Goal: Navigation & Orientation: Find specific page/section

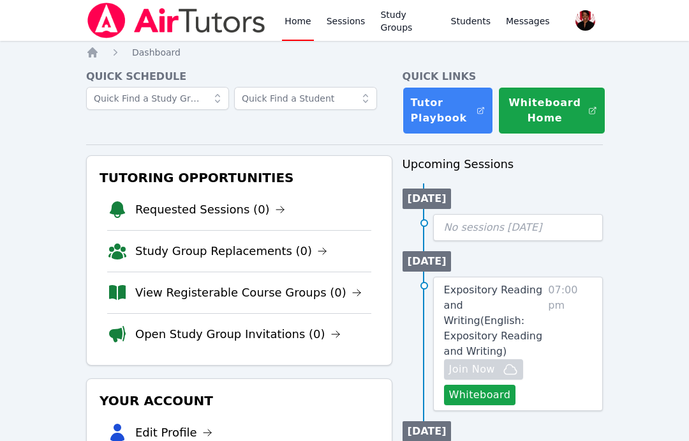
click at [349, 19] on link "Sessions" at bounding box center [346, 20] width 44 height 41
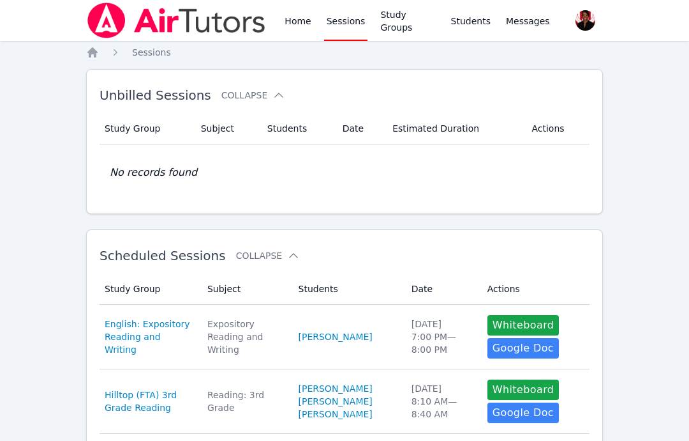
click at [579, 20] on span "button" at bounding box center [585, 20] width 27 height 28
click at [526, 21] on span "Messages" at bounding box center [528, 21] width 44 height 13
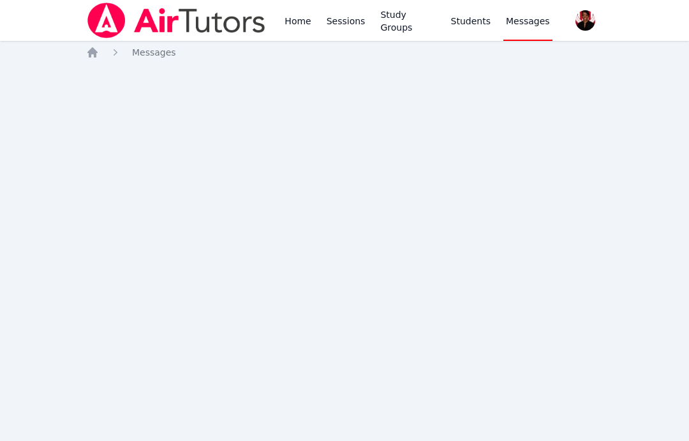
click at [415, 24] on link "Study Groups" at bounding box center [408, 20] width 60 height 41
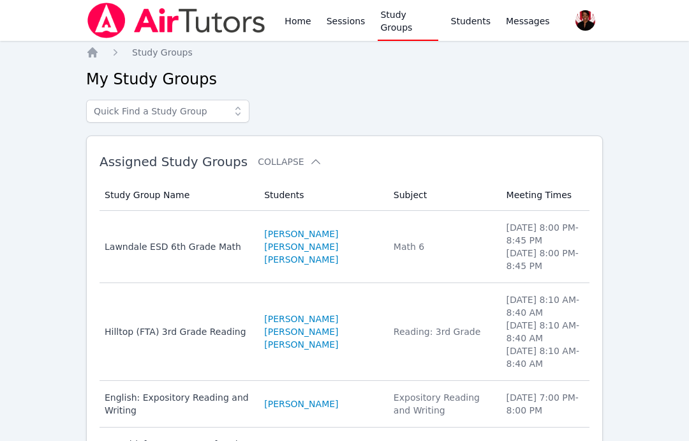
click at [299, 22] on link "Home" at bounding box center [297, 20] width 31 height 41
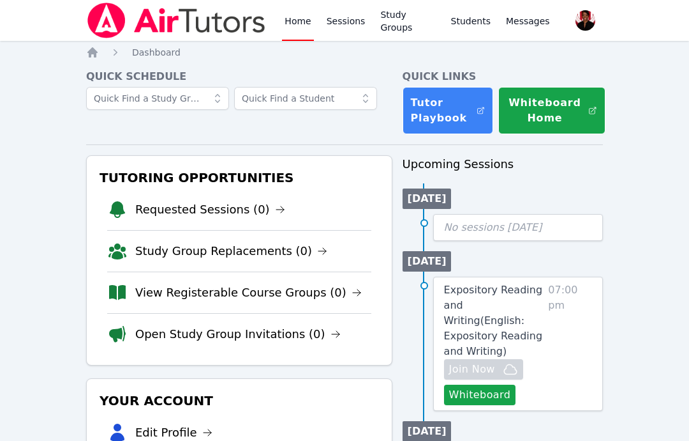
click at [213, 100] on icon at bounding box center [217, 98] width 13 height 13
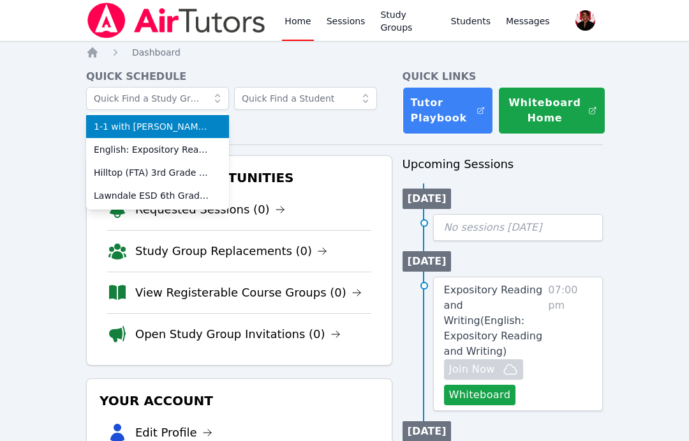
click at [109, 123] on span "1-1 with [PERSON_NAME] and [PERSON_NAME]" at bounding box center [158, 126] width 128 height 13
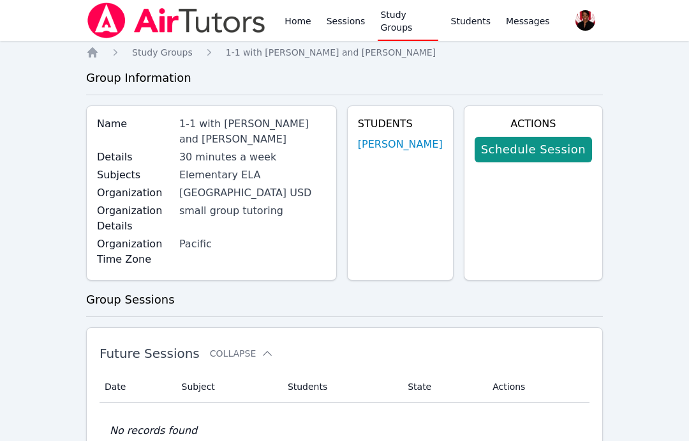
click at [147, 57] on span "Study Groups" at bounding box center [162, 52] width 61 height 10
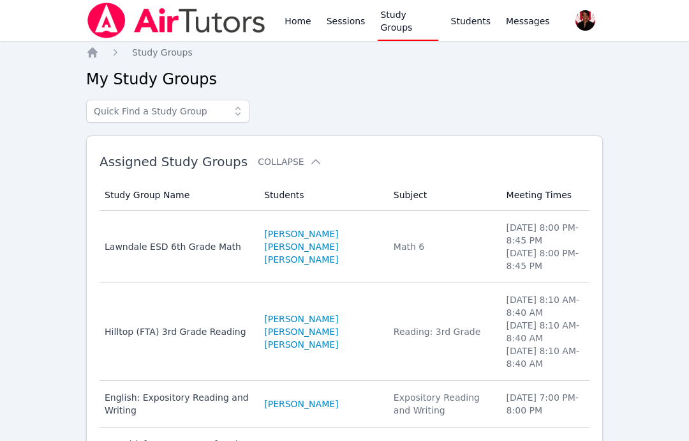
click at [298, 18] on link "Home" at bounding box center [297, 20] width 31 height 41
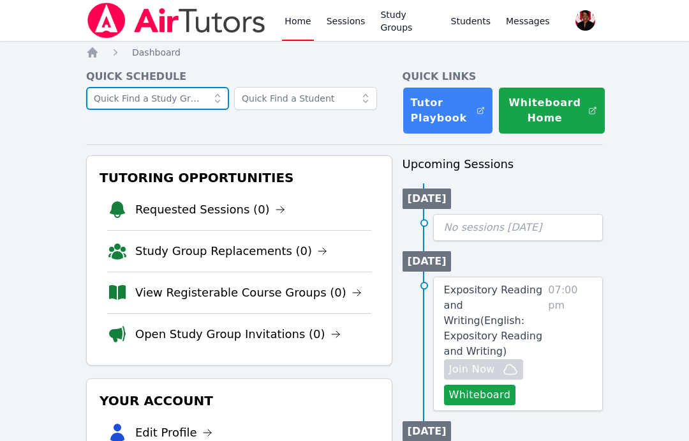
click at [114, 104] on input "text" at bounding box center [157, 98] width 143 height 23
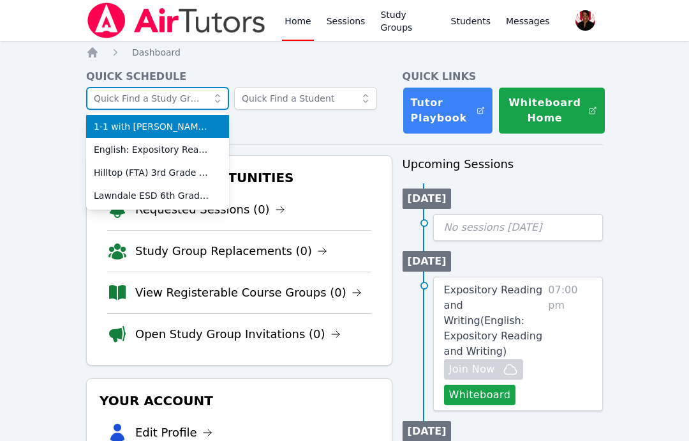
click at [98, 92] on input "text" at bounding box center [157, 98] width 143 height 23
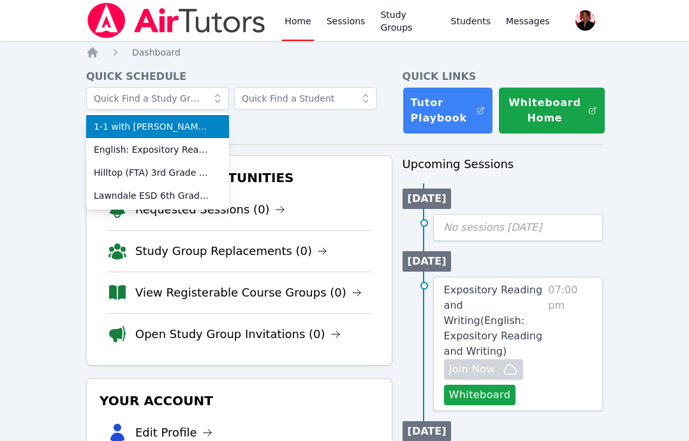
click at [126, 118] on li "1-1 with [PERSON_NAME] and [PERSON_NAME]" at bounding box center [157, 126] width 143 height 23
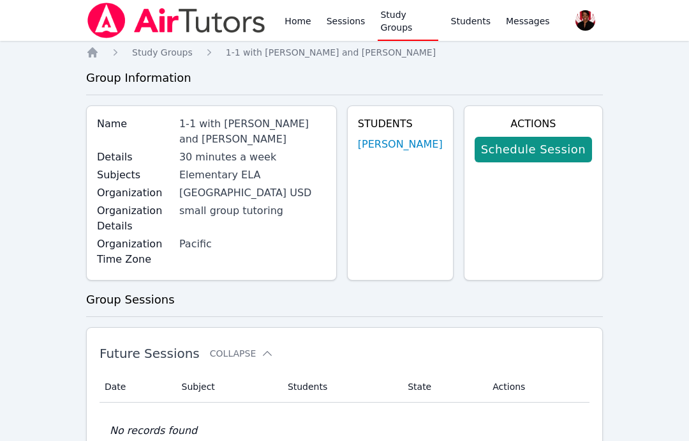
click at [89, 57] on icon "Breadcrumb" at bounding box center [92, 52] width 13 height 13
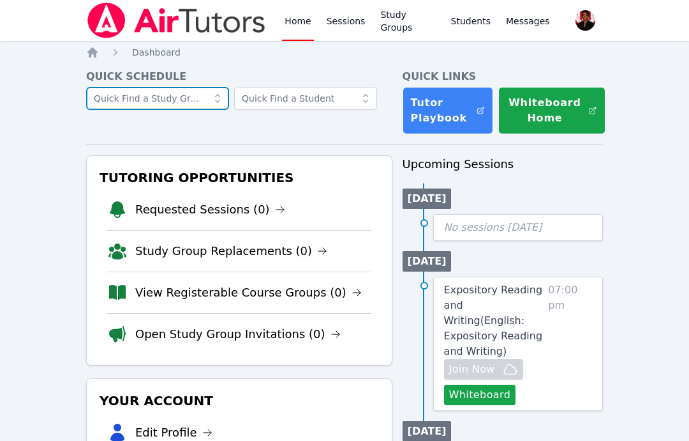
click at [112, 98] on input "text" at bounding box center [157, 98] width 143 height 23
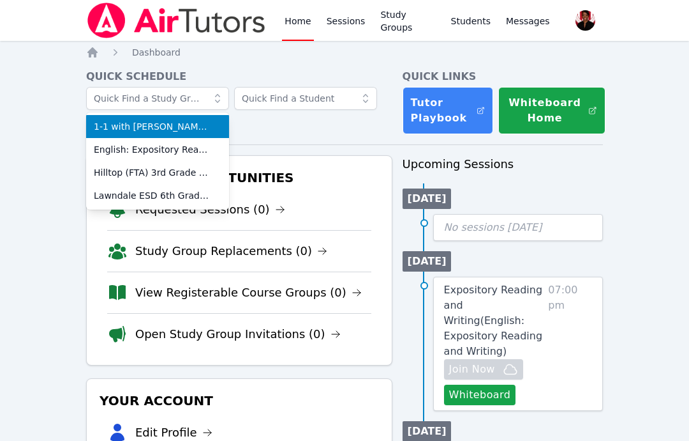
click at [110, 127] on span "1-1 with [PERSON_NAME] and [PERSON_NAME]" at bounding box center [158, 126] width 128 height 13
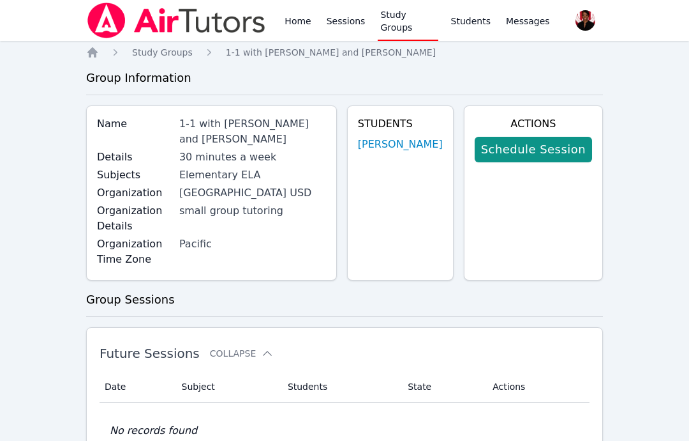
click at [87, 50] on icon "Breadcrumb" at bounding box center [92, 52] width 13 height 13
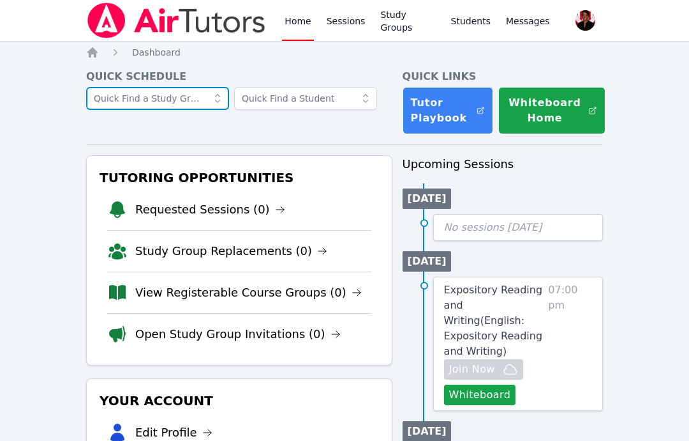
click at [100, 100] on input "text" at bounding box center [157, 98] width 143 height 23
